Goal: Information Seeking & Learning: Learn about a topic

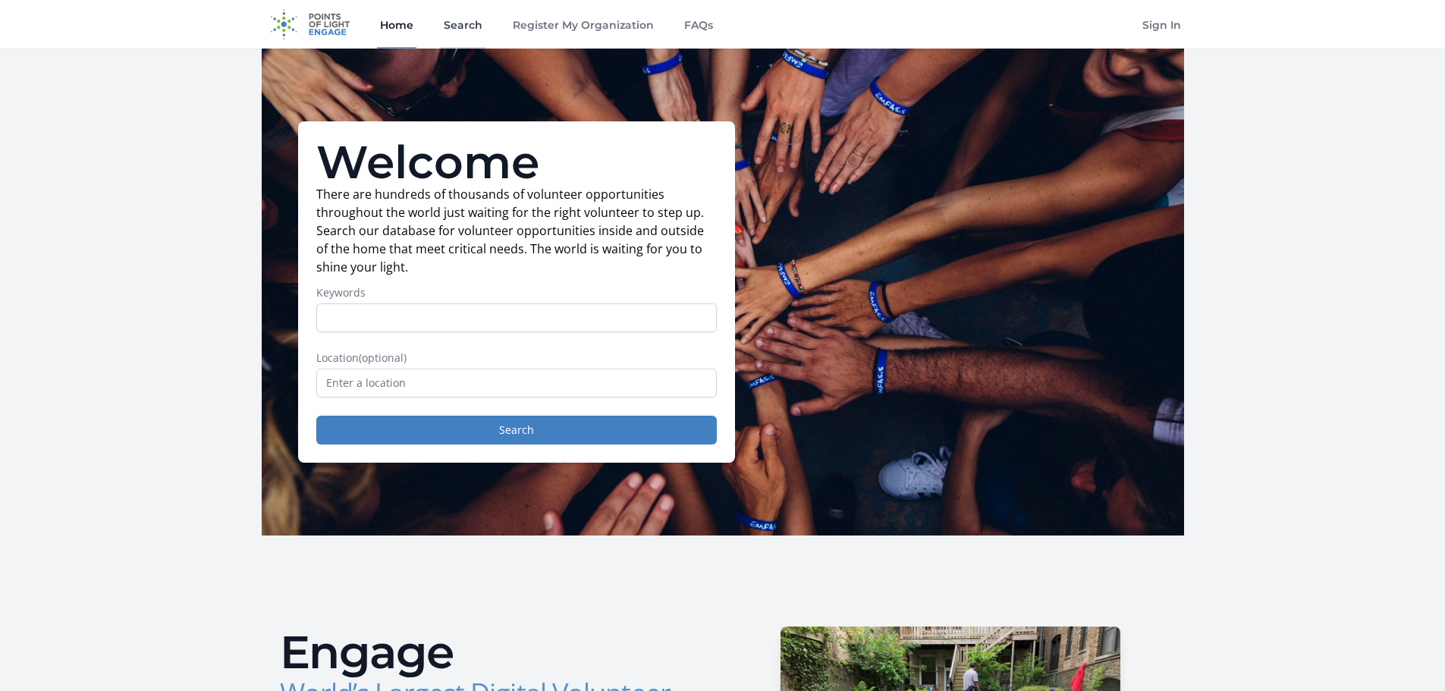
click at [461, 30] on link "Search" at bounding box center [463, 24] width 45 height 49
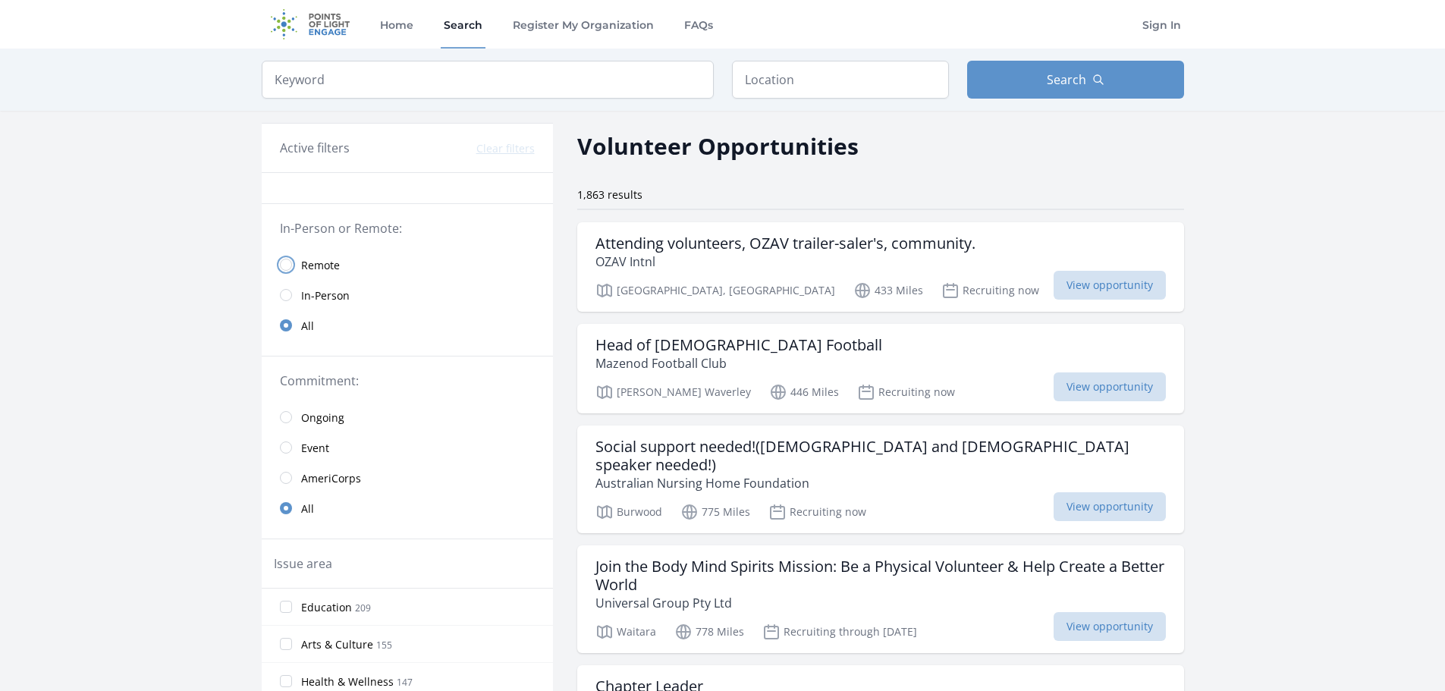
click at [287, 263] on input "radio" at bounding box center [286, 265] width 12 height 12
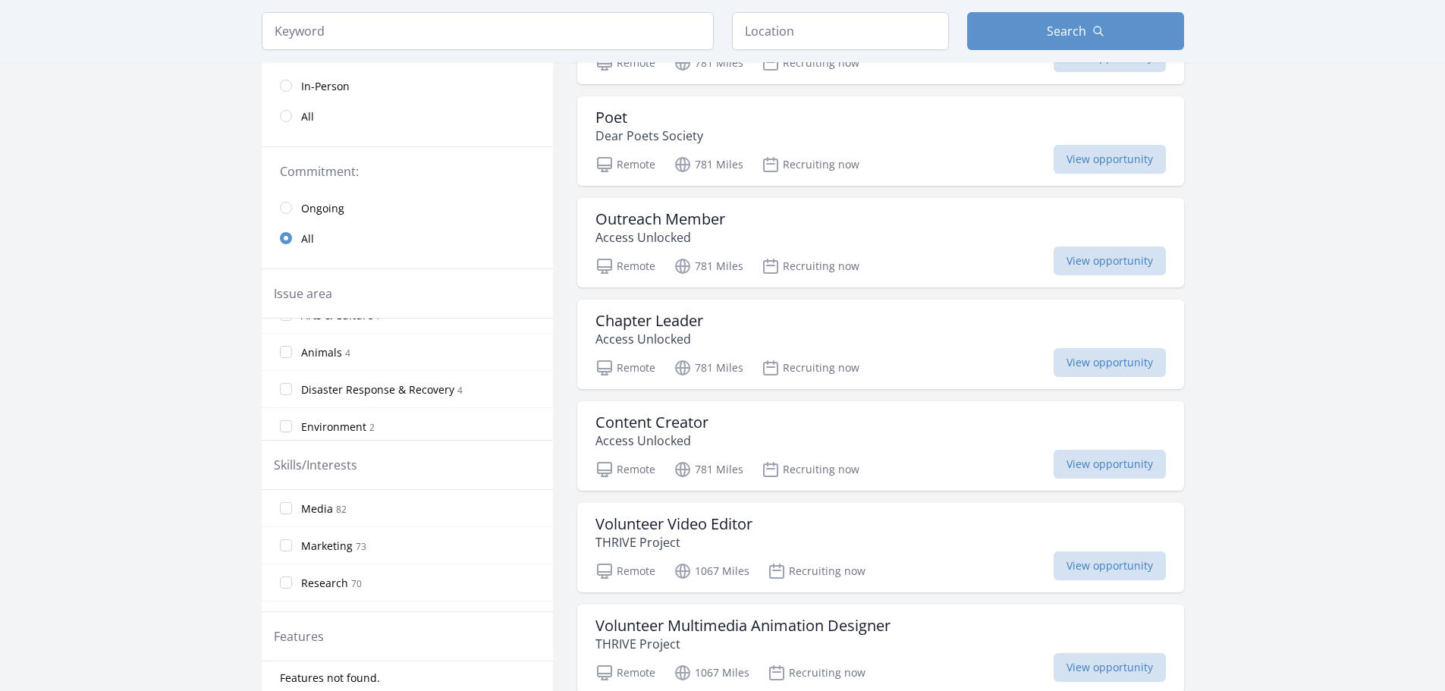
scroll to position [175, 0]
click at [290, 424] on input "Environment 2" at bounding box center [286, 422] width 12 height 12
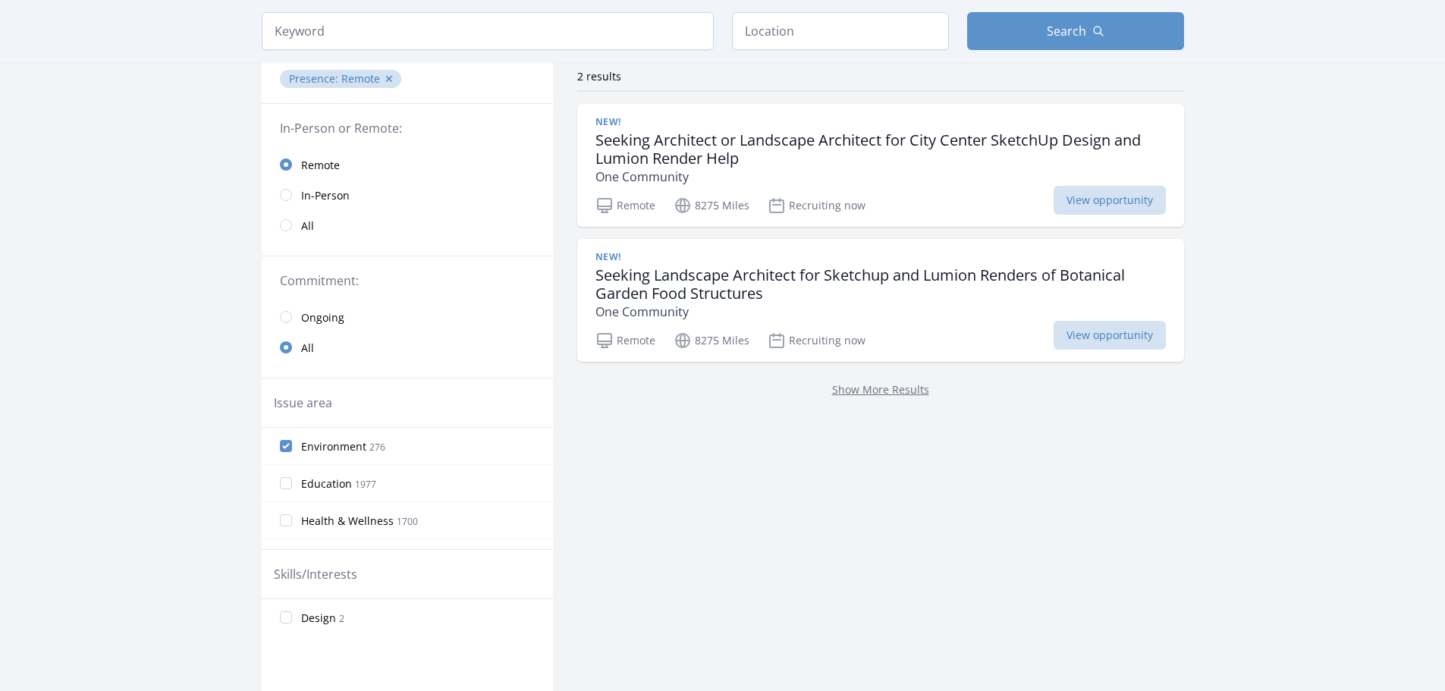
scroll to position [0, 0]
